Goal: Task Accomplishment & Management: Use online tool/utility

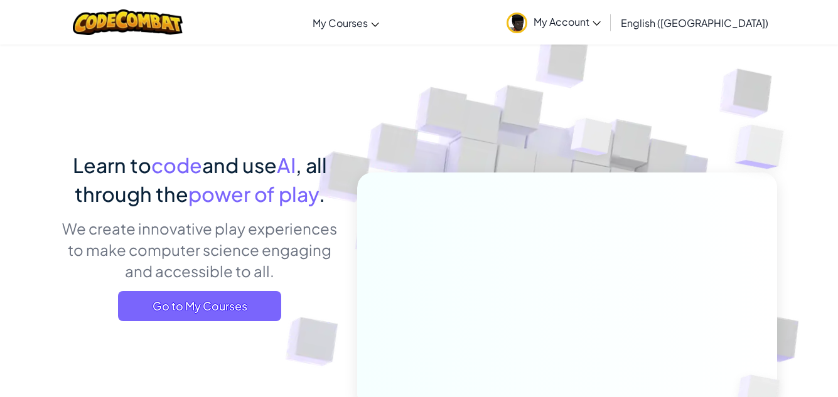
click at [601, 21] on icon at bounding box center [597, 23] width 8 height 4
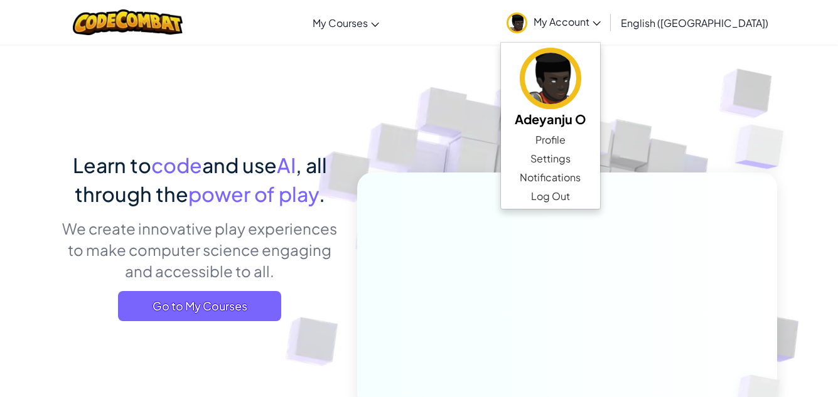
click at [601, 21] on icon at bounding box center [597, 23] width 8 height 4
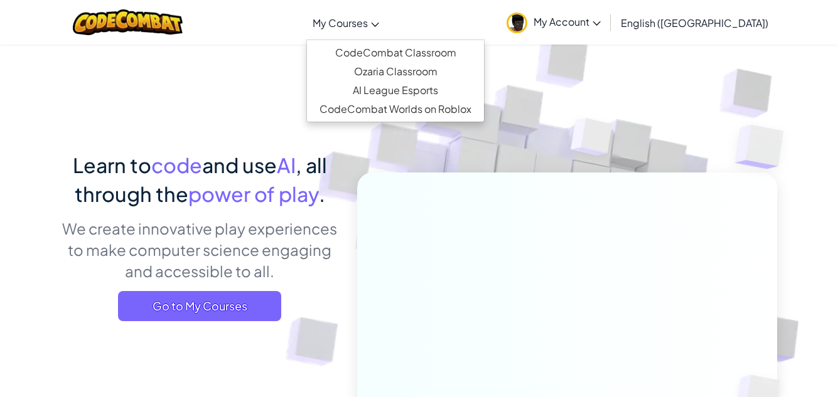
click at [379, 24] on icon at bounding box center [375, 25] width 8 height 4
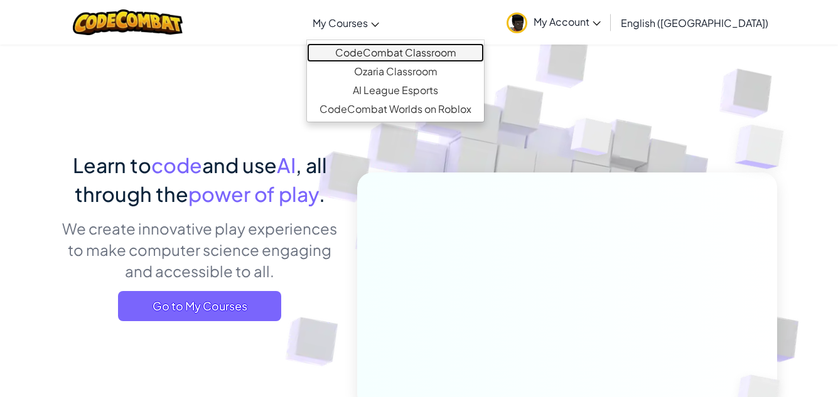
click at [436, 50] on link "CodeCombat Classroom" at bounding box center [395, 52] width 177 height 19
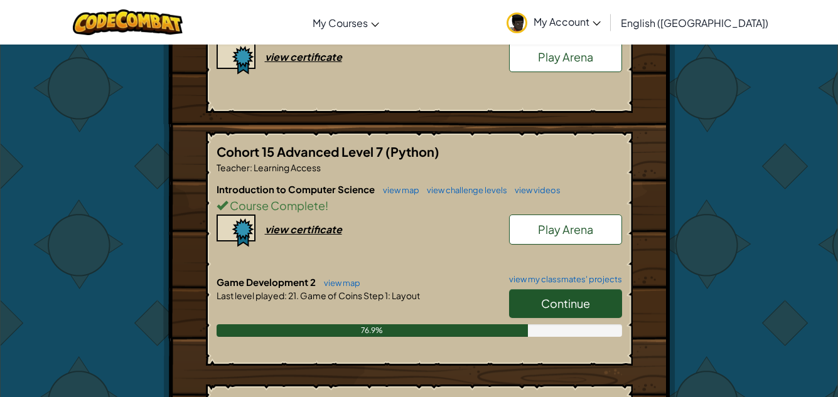
scroll to position [360, 0]
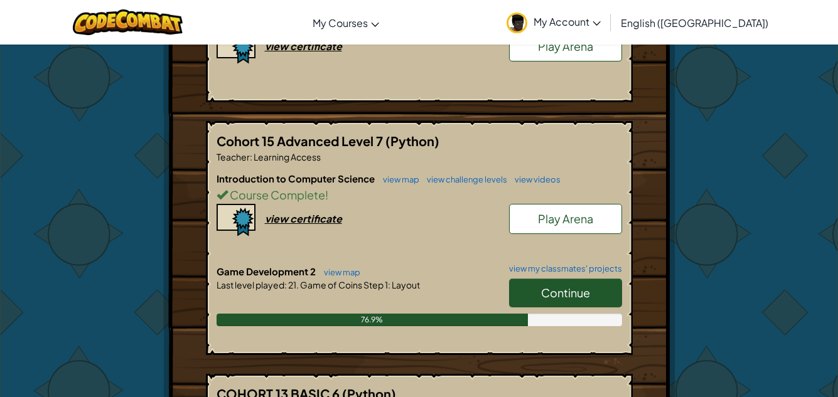
click at [581, 279] on link "Continue" at bounding box center [565, 293] width 113 height 29
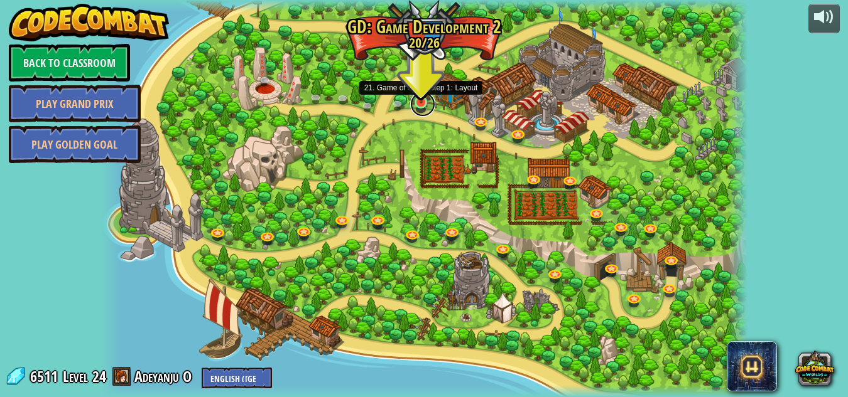
click at [418, 104] on link at bounding box center [422, 104] width 25 height 25
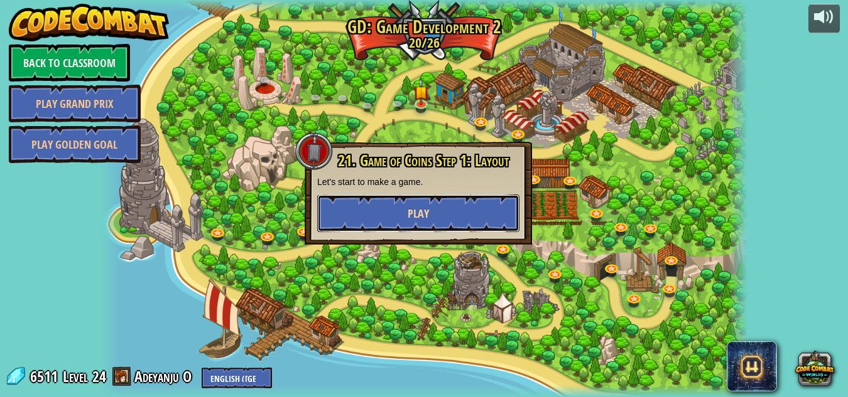
click at [392, 217] on button "Play" at bounding box center [418, 214] width 202 height 38
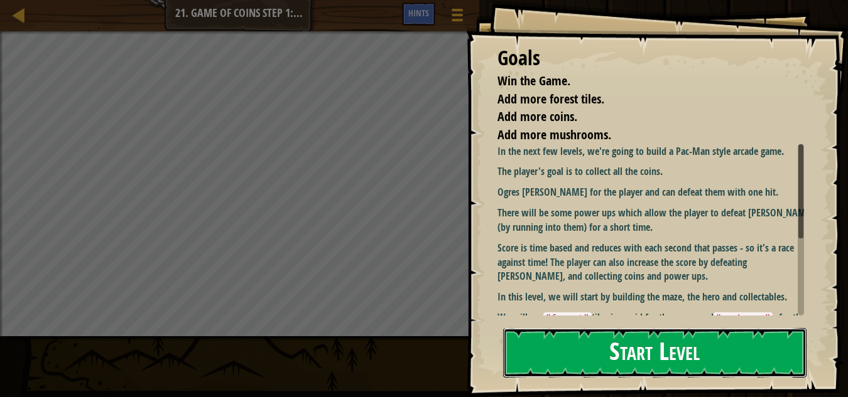
click at [755, 367] on button "Start Level" at bounding box center [654, 353] width 303 height 50
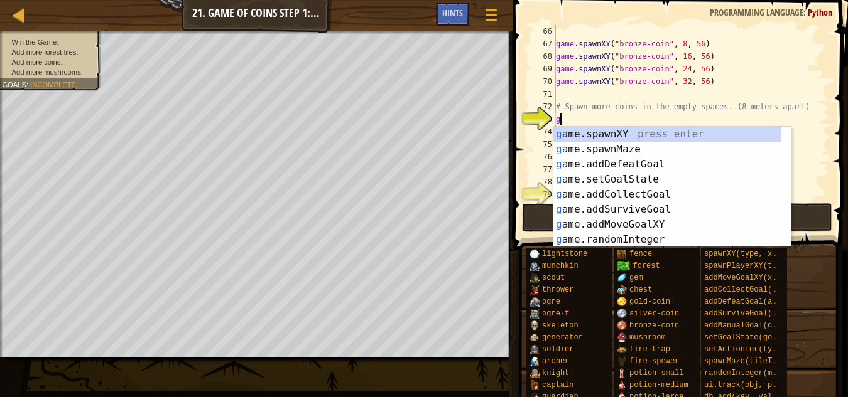
scroll to position [6, 0]
click at [637, 133] on div "g ame.spawnXY press enter g ame.spawnMaze press enter g ame.addDefeatGoal press…" at bounding box center [667, 202] width 228 height 151
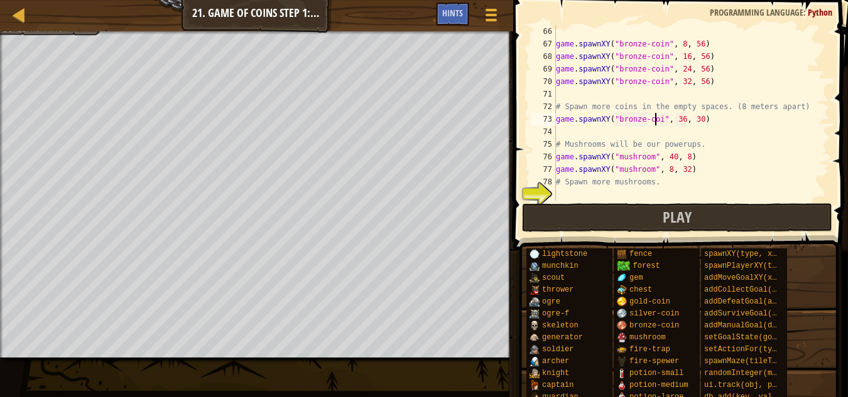
scroll to position [6, 8]
click at [675, 117] on div "game . spawnXY ( "bronze-coin" , 8 , 56 ) game . spawnXY ( "bronze-coin" , 16 ,…" at bounding box center [686, 125] width 266 height 201
click at [676, 119] on div "game . spawnXY ( "bronze-coin" , 8 , 56 ) game . spawnXY ( "bronze-coin" , 16 ,…" at bounding box center [686, 125] width 266 height 201
click at [695, 119] on div "game . spawnXY ( "bronze-coin" , 8 , 56 ) game . spawnXY ( "bronze-coin" , 16 ,…" at bounding box center [686, 125] width 266 height 201
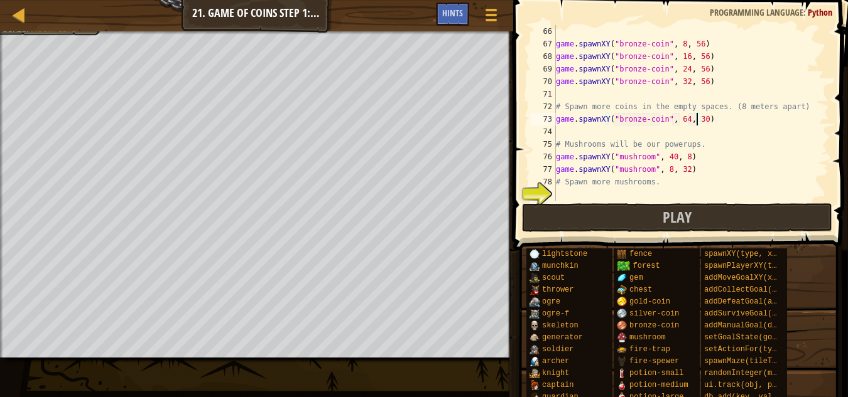
click at [695, 119] on div "game . spawnXY ( "bronze-coin" , 8 , 56 ) game . spawnXY ( "bronze-coin" , 16 ,…" at bounding box center [686, 125] width 266 height 201
type textarea "game.spawnXY("bronze-coin", 64, 55)"
type textarea "game.spawnXY("bronze-coin", 48, 55)"
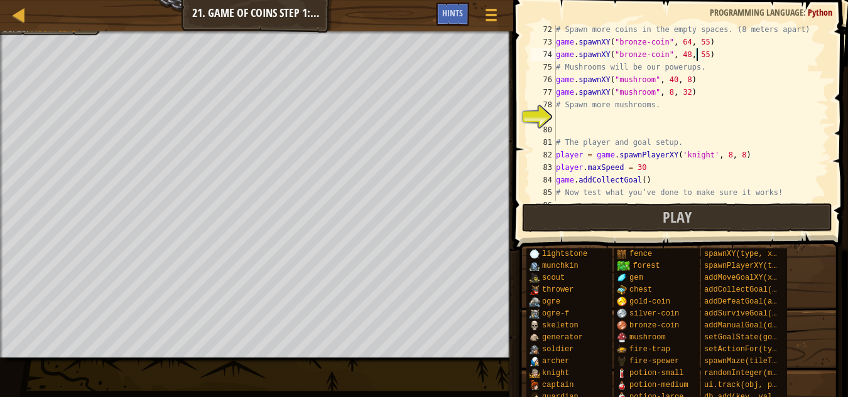
scroll to position [904, 0]
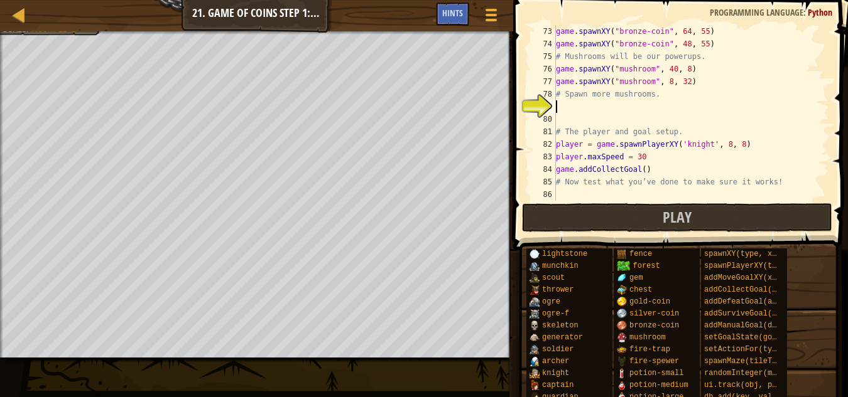
click at [579, 103] on div "game . spawnXY ( "bronze-coin" , 64 , 55 ) game . spawnXY ( "bronze-coin" , 48 …" at bounding box center [686, 125] width 266 height 201
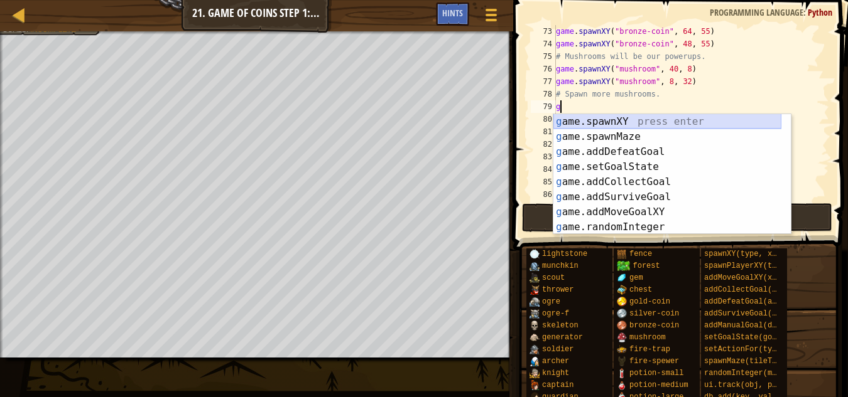
click at [584, 123] on div "g ame.spawnXY press enter g ame.spawnMaze press enter g ame.addDefeatGoal press…" at bounding box center [667, 189] width 228 height 151
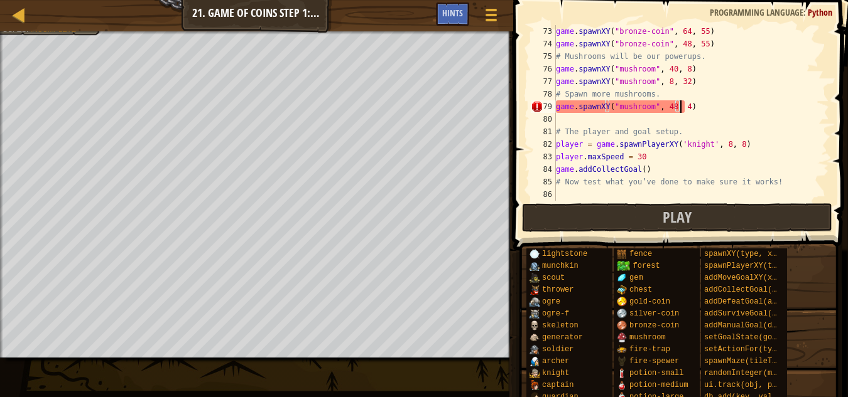
scroll to position [6, 10]
click at [638, 171] on div "game . spawnXY ( "bronze-coin" , 64 , 55 ) game . spawnXY ( "bronze-coin" , 48 …" at bounding box center [686, 125] width 266 height 201
type textarea "game.addCollectGoal(10)"
click at [593, 122] on div "game . spawnXY ( "bronze-coin" , 64 , 55 ) game . spawnXY ( "bronze-coin" , 48 …" at bounding box center [686, 125] width 266 height 201
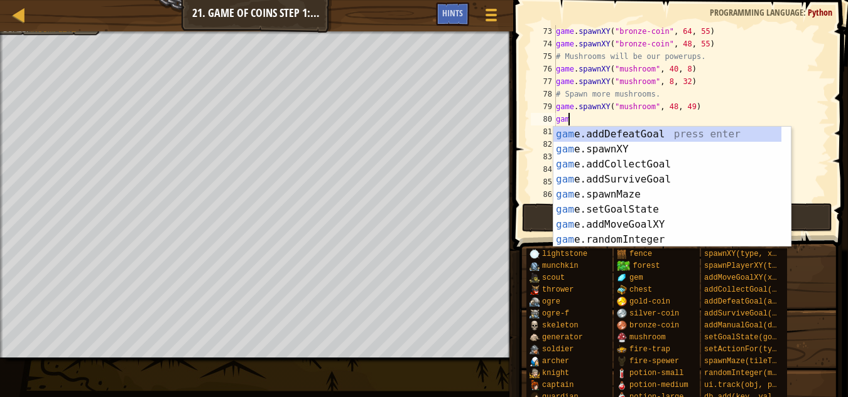
scroll to position [6, 1]
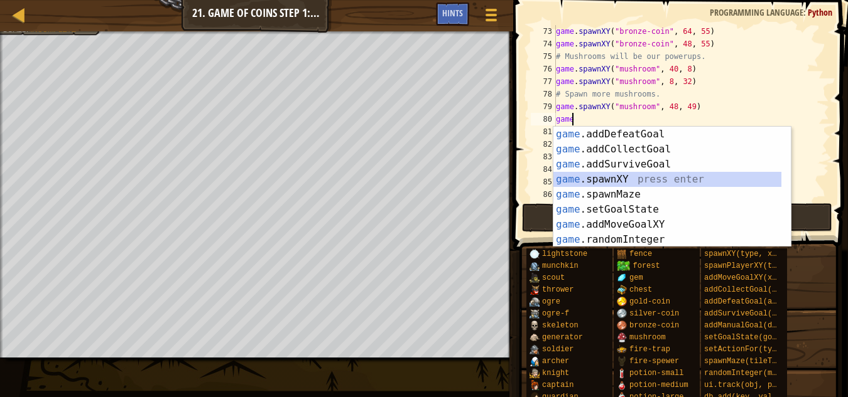
click at [596, 180] on div "game .addDefeatGoal press enter game .addCollectGoal press enter game .addSurvi…" at bounding box center [667, 202] width 228 height 151
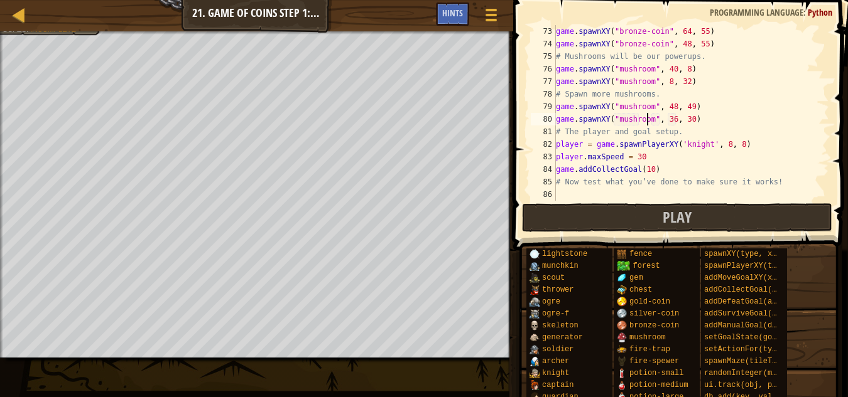
scroll to position [6, 8]
click at [667, 122] on div "game . spawnXY ( "bronze-coin" , 64 , 55 ) game . spawnXY ( "bronze-coin" , 48 …" at bounding box center [686, 125] width 266 height 201
click at [684, 118] on div "game . spawnXY ( "bronze-coin" , 64 , 55 ) game . spawnXY ( "bronze-coin" , 48 …" at bounding box center [686, 125] width 266 height 201
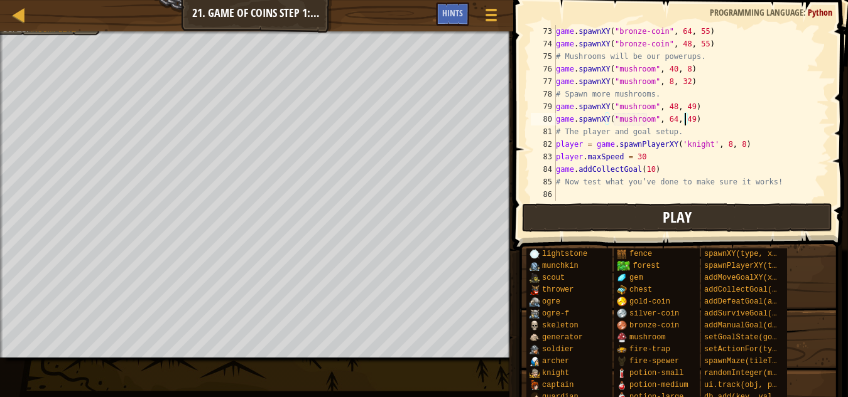
type textarea "game.spawnXY("mushroom", 64, 49)"
click at [662, 209] on button "Play" at bounding box center [677, 217] width 310 height 29
click at [596, 217] on button "Play" at bounding box center [677, 217] width 310 height 29
